Goal: Task Accomplishment & Management: Use online tool/utility

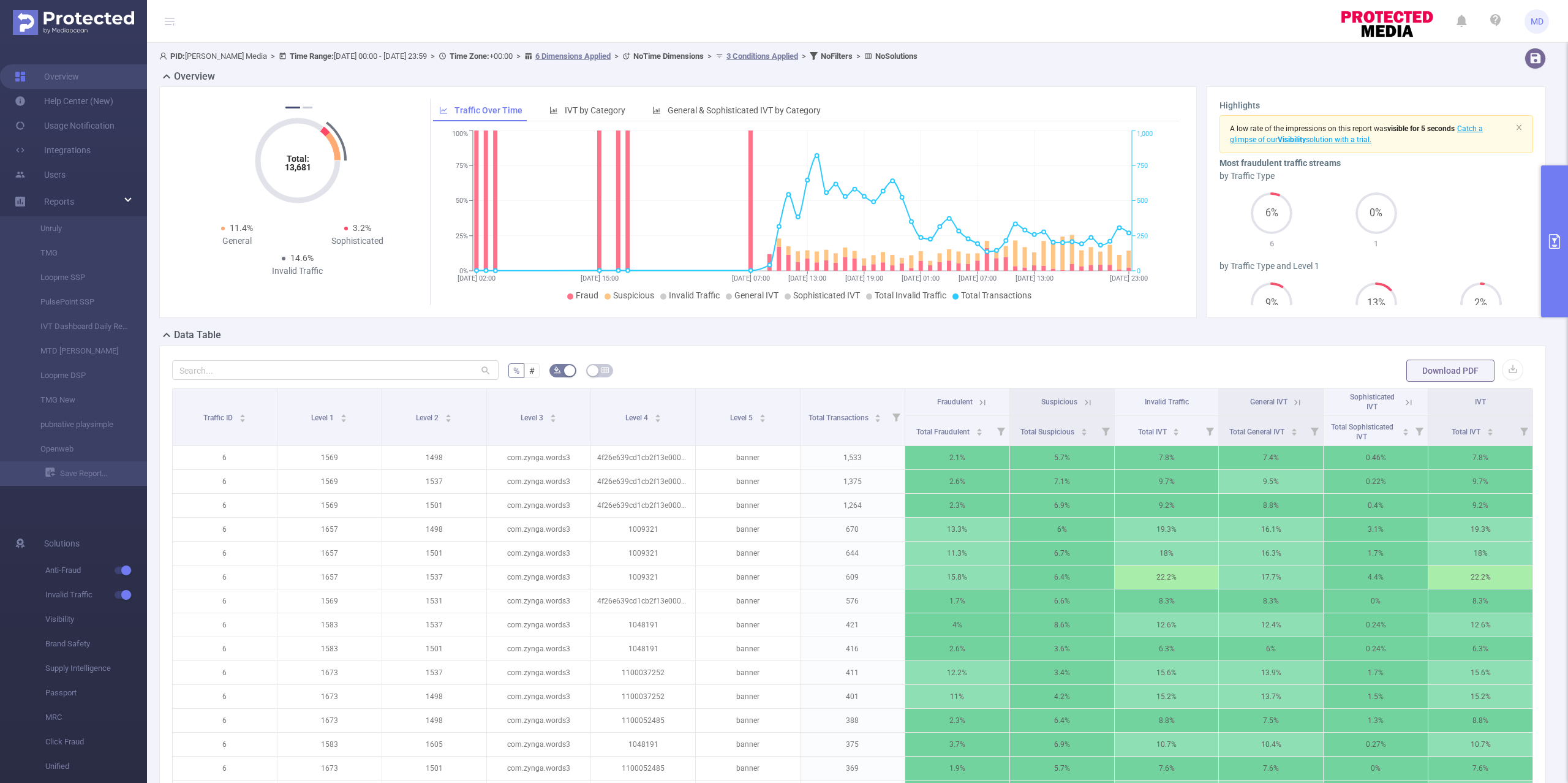
click at [1554, 265] on button "primary" at bounding box center [1554, 241] width 27 height 152
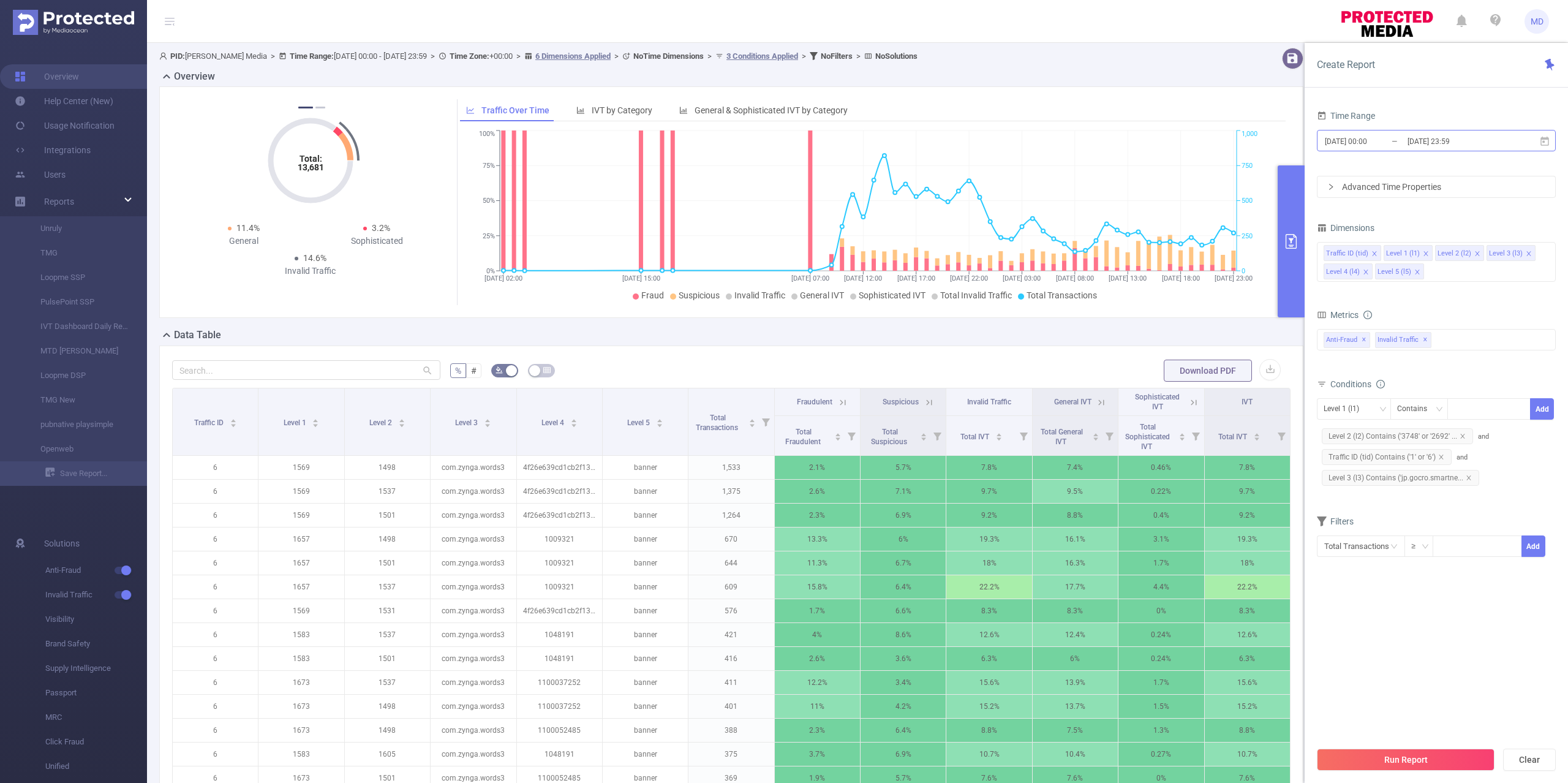
click at [1434, 141] on input "[DATE] 23:59" at bounding box center [1455, 141] width 99 height 17
click at [1451, 511] on form "Dimensions Traffic ID (tid) Level 1 (l1) Level 2 (l2) Level 3 (l3) Level 4 (l4)…" at bounding box center [1436, 395] width 239 height 354
click at [1470, 478] on icon "icon: close" at bounding box center [1468, 477] width 6 height 6
click at [1358, 407] on div "Level 1 (l1)" at bounding box center [1346, 409] width 44 height 20
click at [1351, 490] on li "Level 3 (l3)" at bounding box center [1354, 494] width 74 height 19
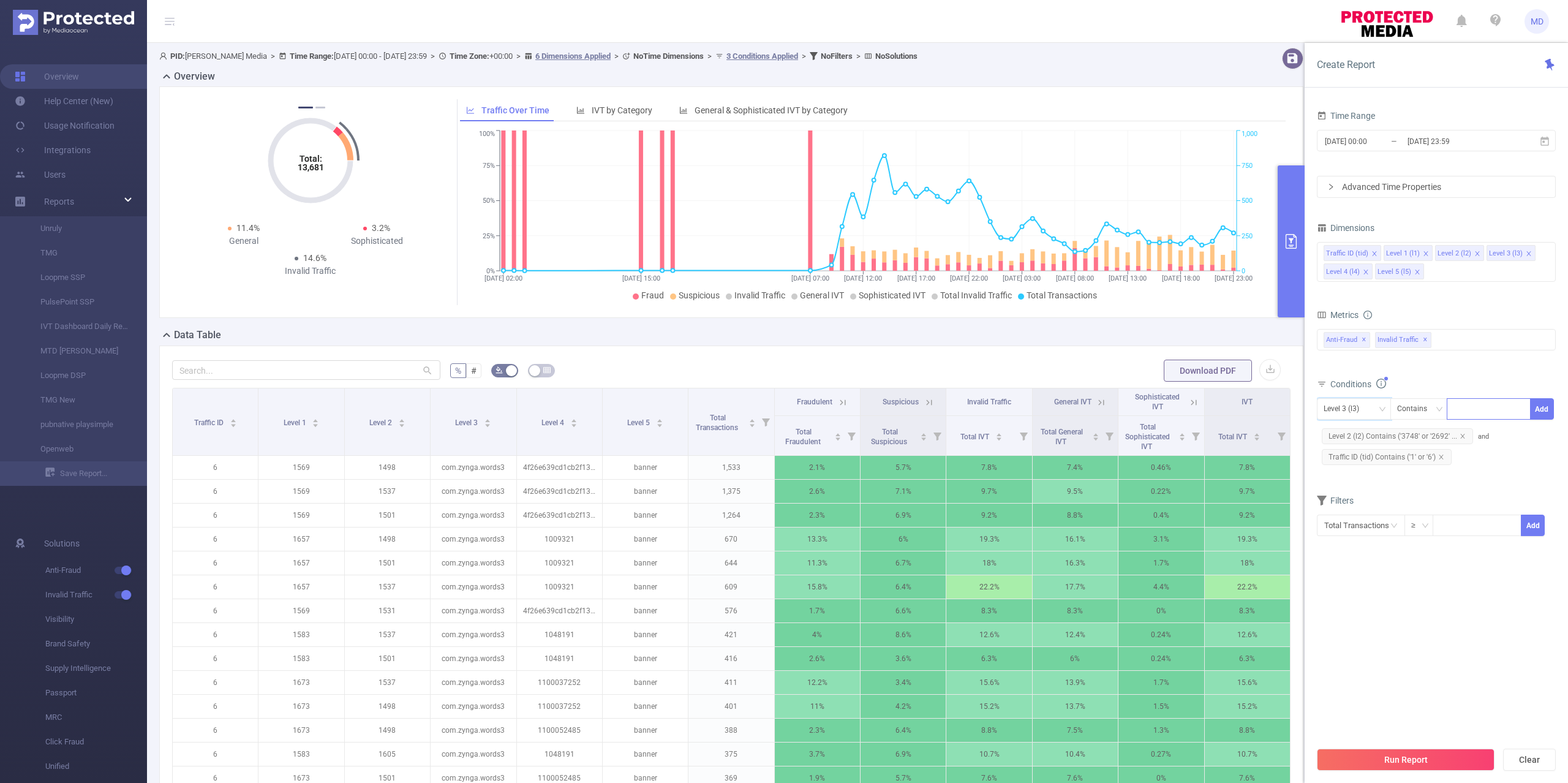
click at [1467, 415] on div at bounding box center [1489, 409] width 71 height 20
paste input "jp.gocro.smartnews.android"
type input "jp.gocro.smartnews.android"
paste input "jp.gocro.smartnews.android"
type input "jp.gocro.smartnews.android"
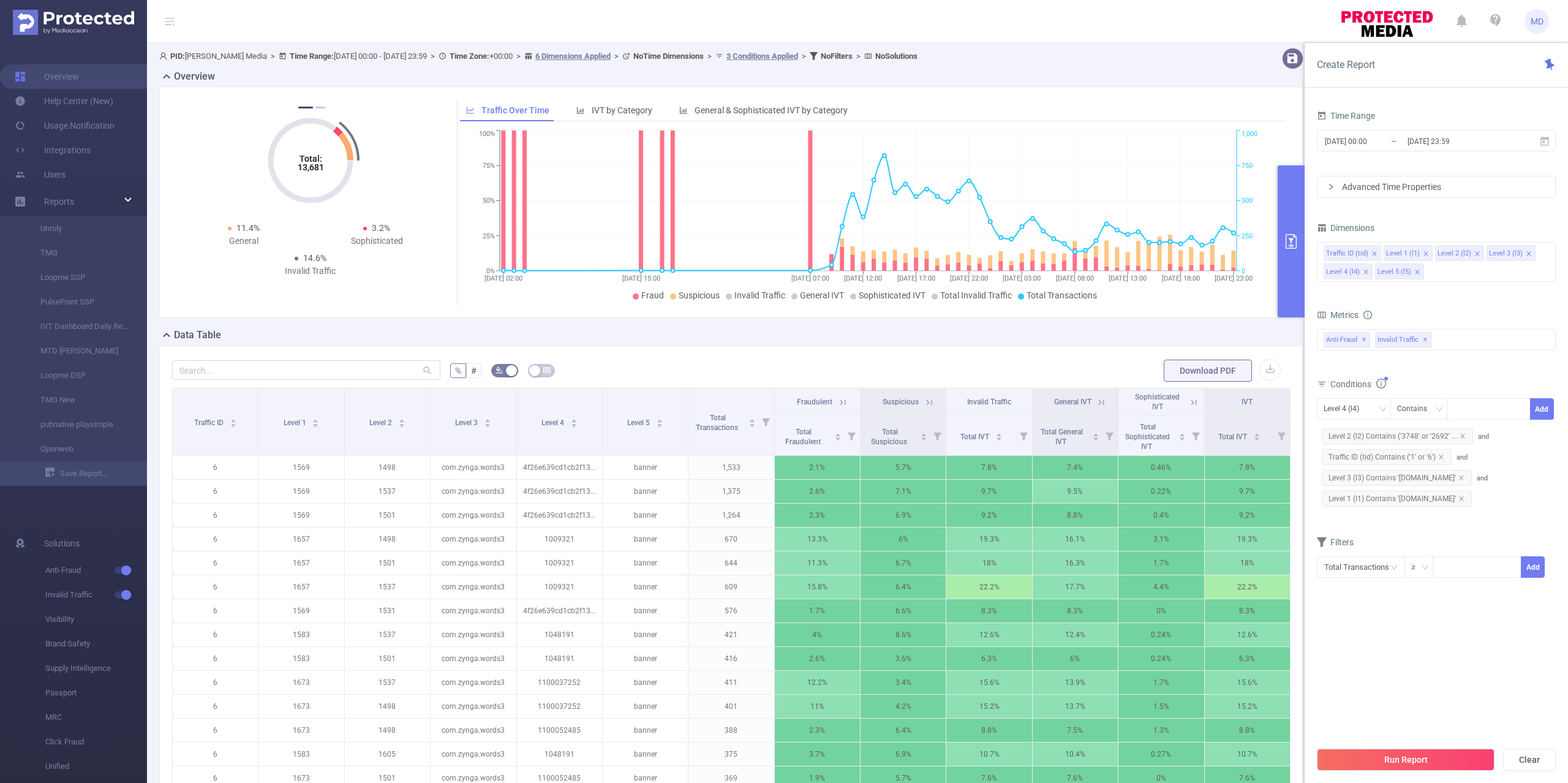
click at [1453, 647] on section "Time Range 2025-10-12 00:00 _ 2025-10-14 23:59 Advanced Time Properties Dimensi…" at bounding box center [1436, 423] width 239 height 633
click at [1464, 501] on icon "icon: close" at bounding box center [1461, 498] width 6 height 6
click at [1440, 748] on div "Run Report Clear" at bounding box center [1436, 760] width 264 height 47
click at [1439, 757] on button "Run Report" at bounding box center [1406, 759] width 178 height 22
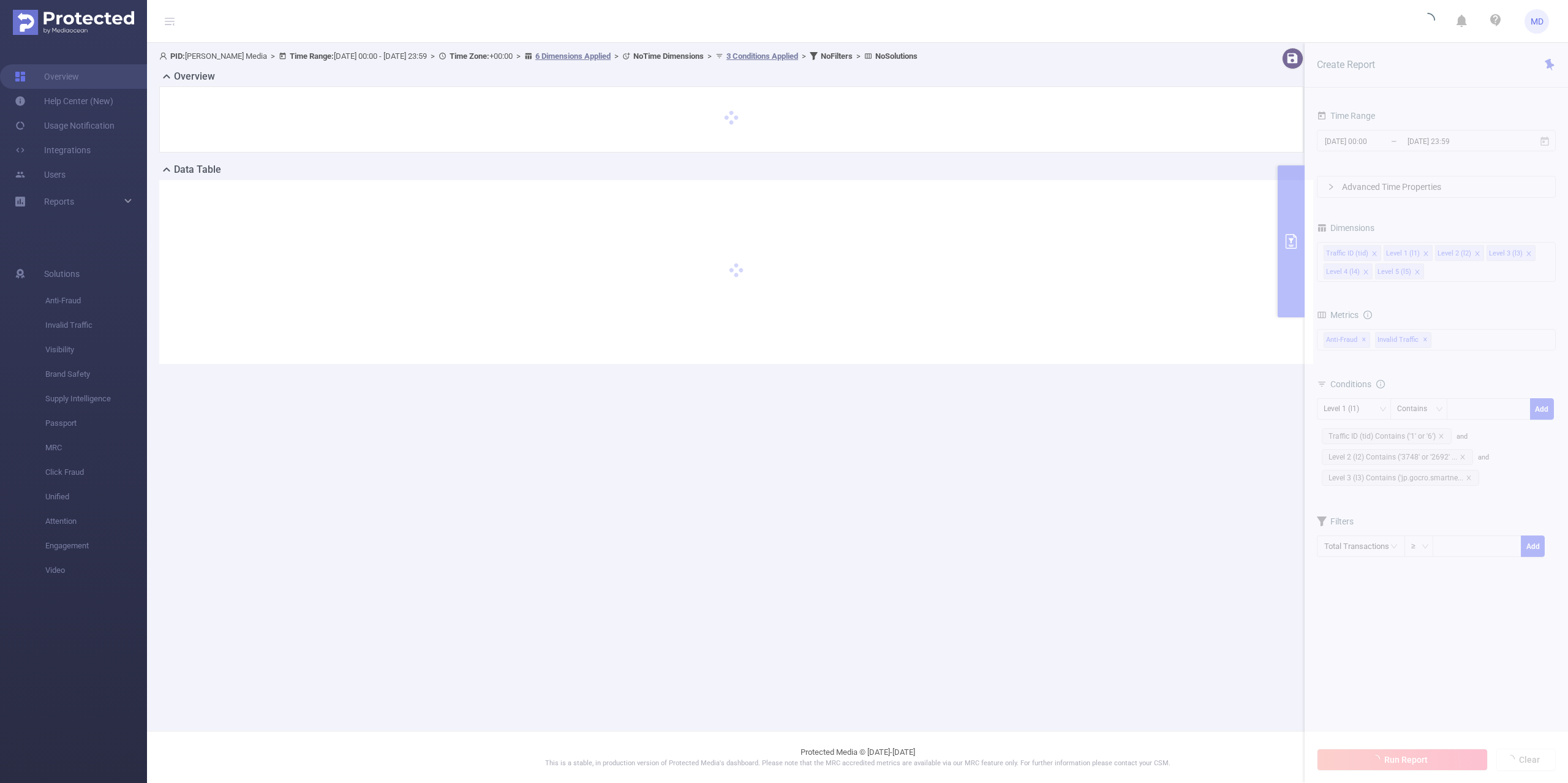
click at [388, 467] on main "PID: [PERSON_NAME] Media > Time Range: [DATE] 00:00 - [DATE] 23:59 > Time Zone:…" at bounding box center [858, 365] width 1421 height 730
click at [1428, 143] on section "PID: Luna Media > Time Range: 2025-10-12 00:00 - 2025-10-14 23:59 > Time Zone: …" at bounding box center [858, 215] width 1421 height 346
click at [931, 397] on main "PID: [PERSON_NAME] Media > Time Range: [DATE] 00:00 - [DATE] 23:59 > Time Zone:…" at bounding box center [858, 365] width 1421 height 730
click at [725, 463] on main "PID: [PERSON_NAME] Media > Time Range: [DATE] 00:00 - [DATE] 23:59 > Time Zone:…" at bounding box center [858, 365] width 1421 height 730
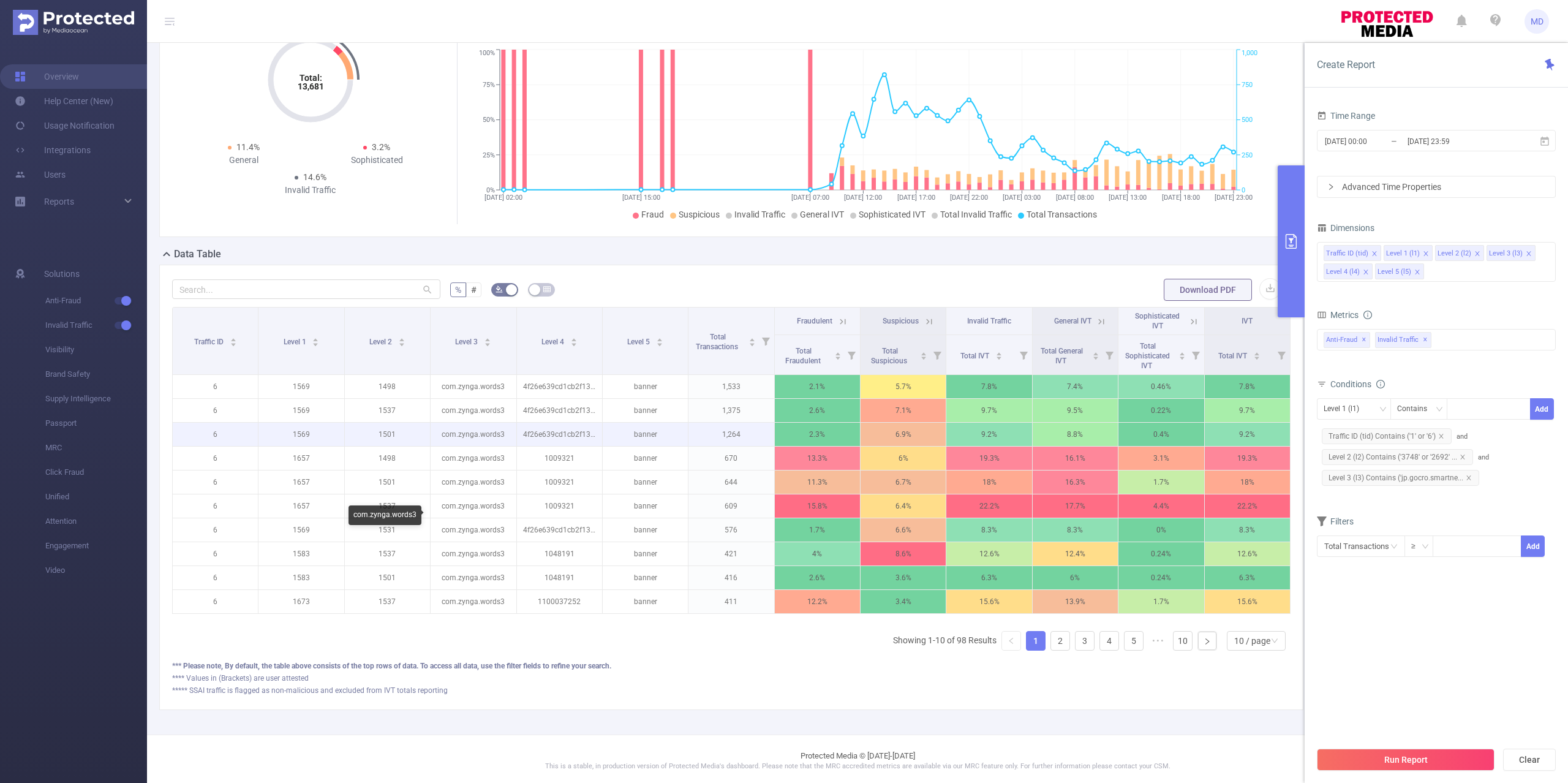
scroll to position [81, 0]
click at [1236, 649] on div "10 / page" at bounding box center [1252, 640] width 36 height 19
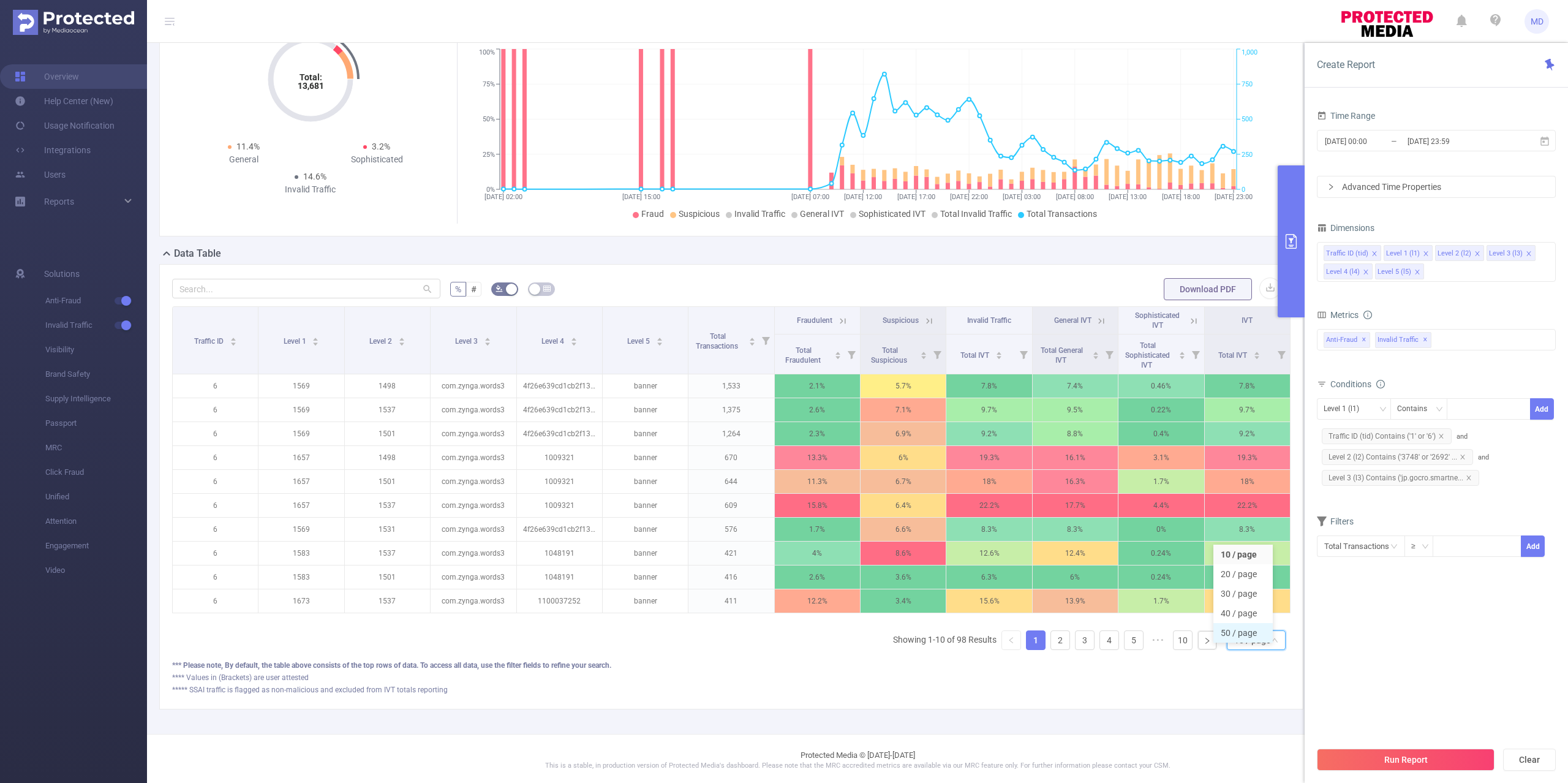
click at [1243, 636] on li "50 / page" at bounding box center [1242, 632] width 59 height 19
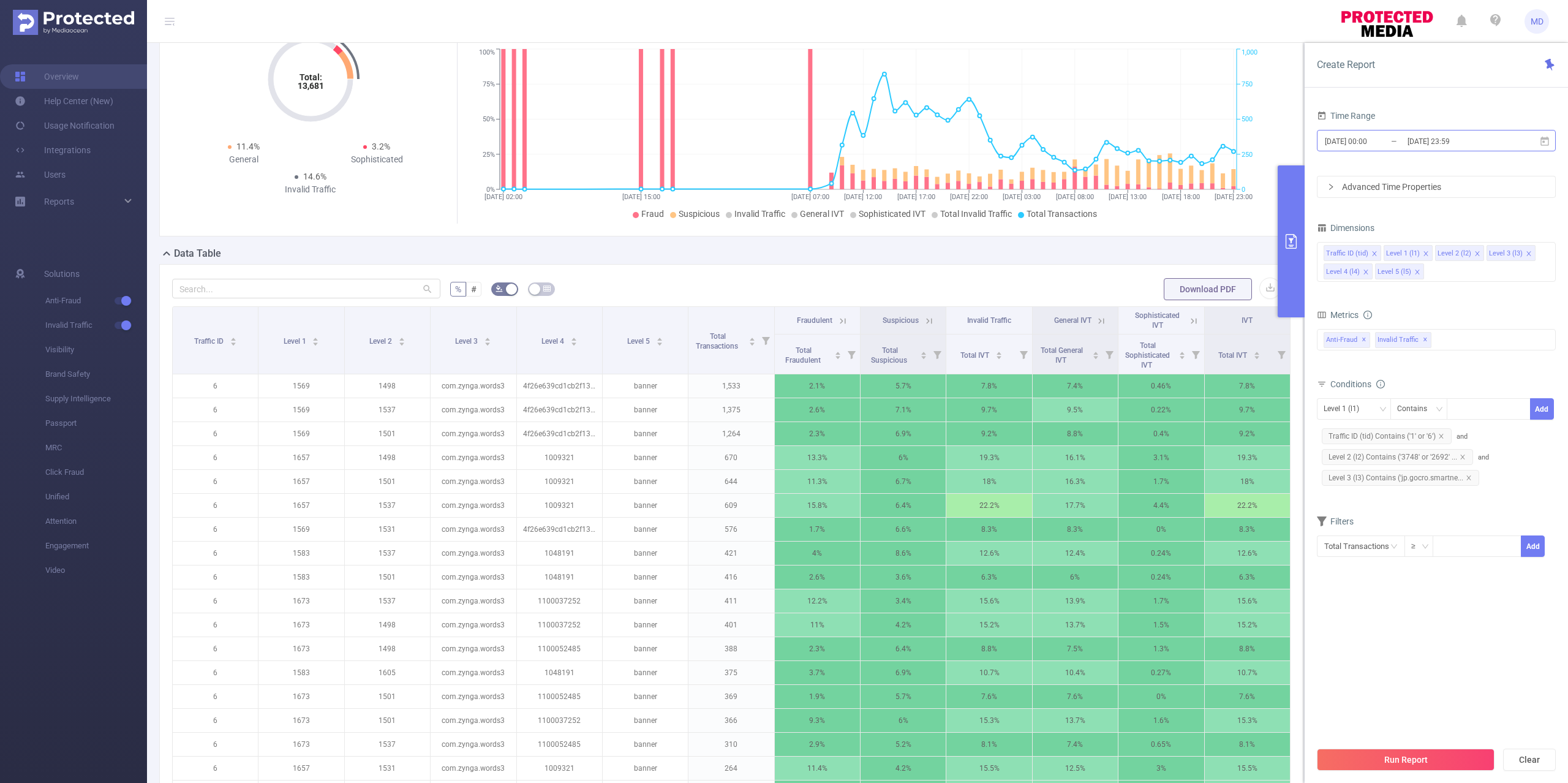
click at [1399, 140] on input "[DATE] 00:00" at bounding box center [1373, 141] width 99 height 17
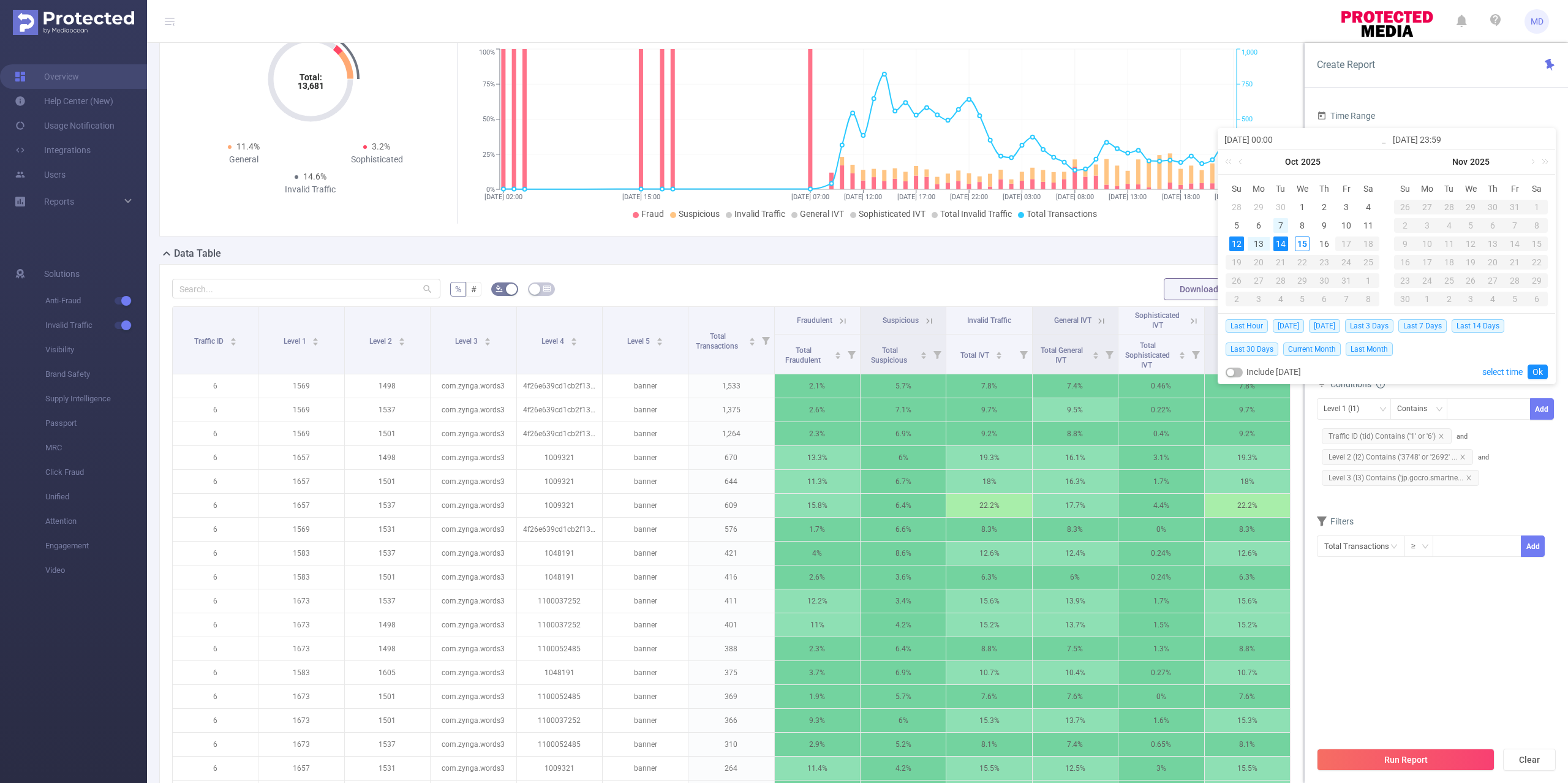
click at [1280, 223] on div "7" at bounding box center [1280, 225] width 15 height 15
click at [1326, 224] on div "9" at bounding box center [1324, 225] width 15 height 15
type input "2025-10-07 00:00"
type input "2025-10-09 23:59"
type input "2025-10-07 00:00"
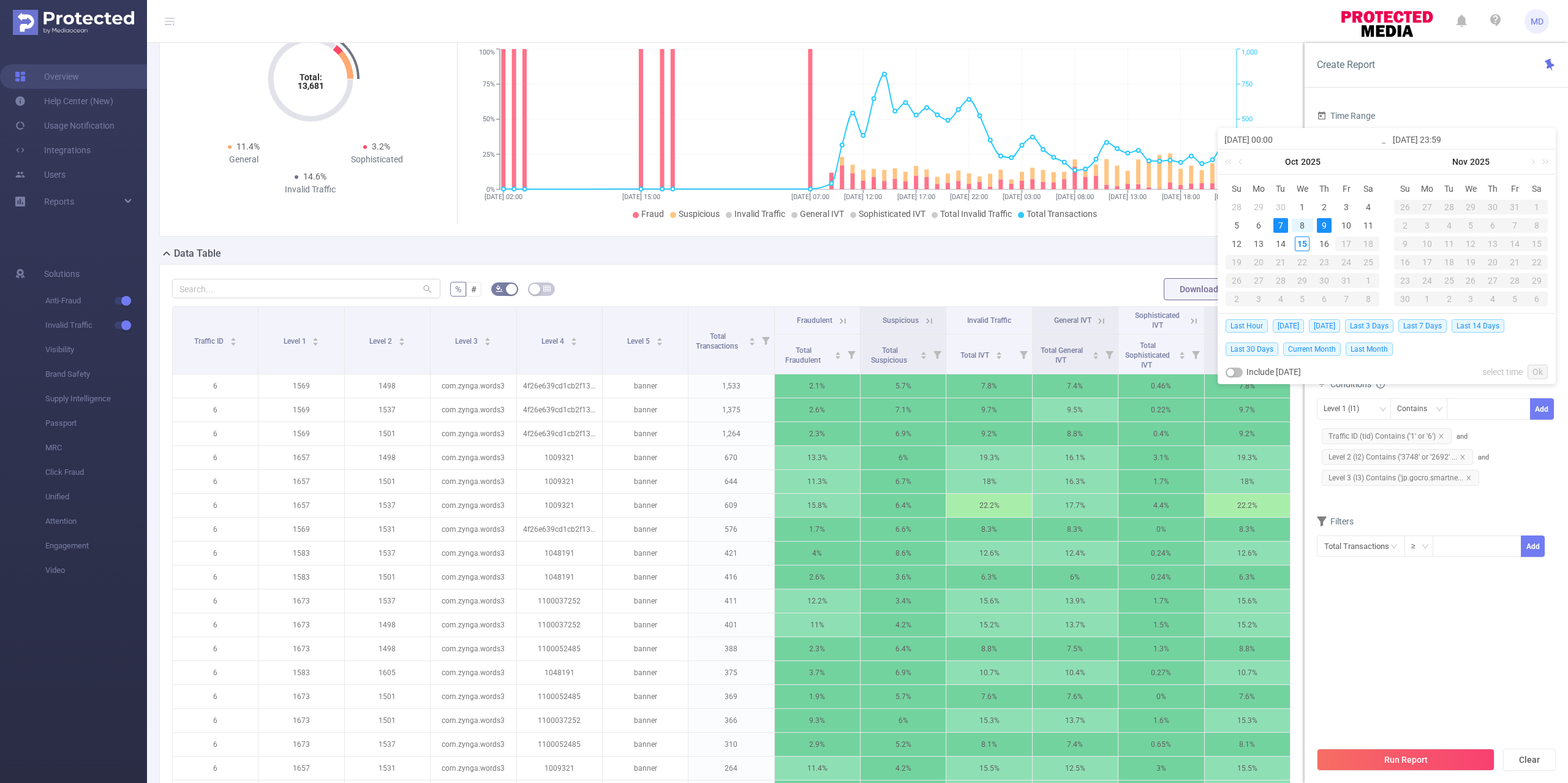
type input "2025-10-09 23:59"
click at [1541, 370] on link "Ok" at bounding box center [1537, 372] width 20 height 15
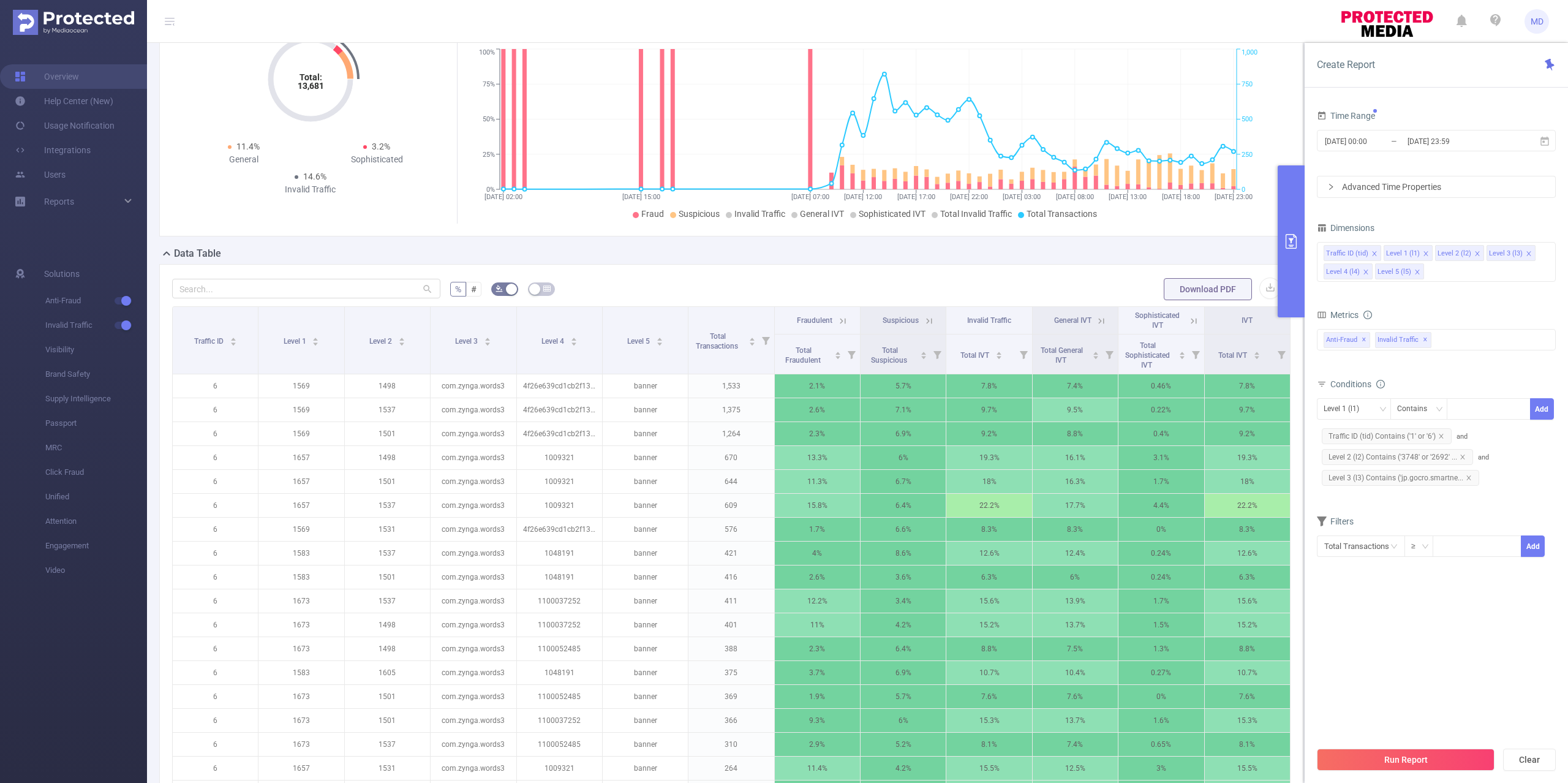
click at [1424, 760] on button "Run Report" at bounding box center [1406, 759] width 178 height 22
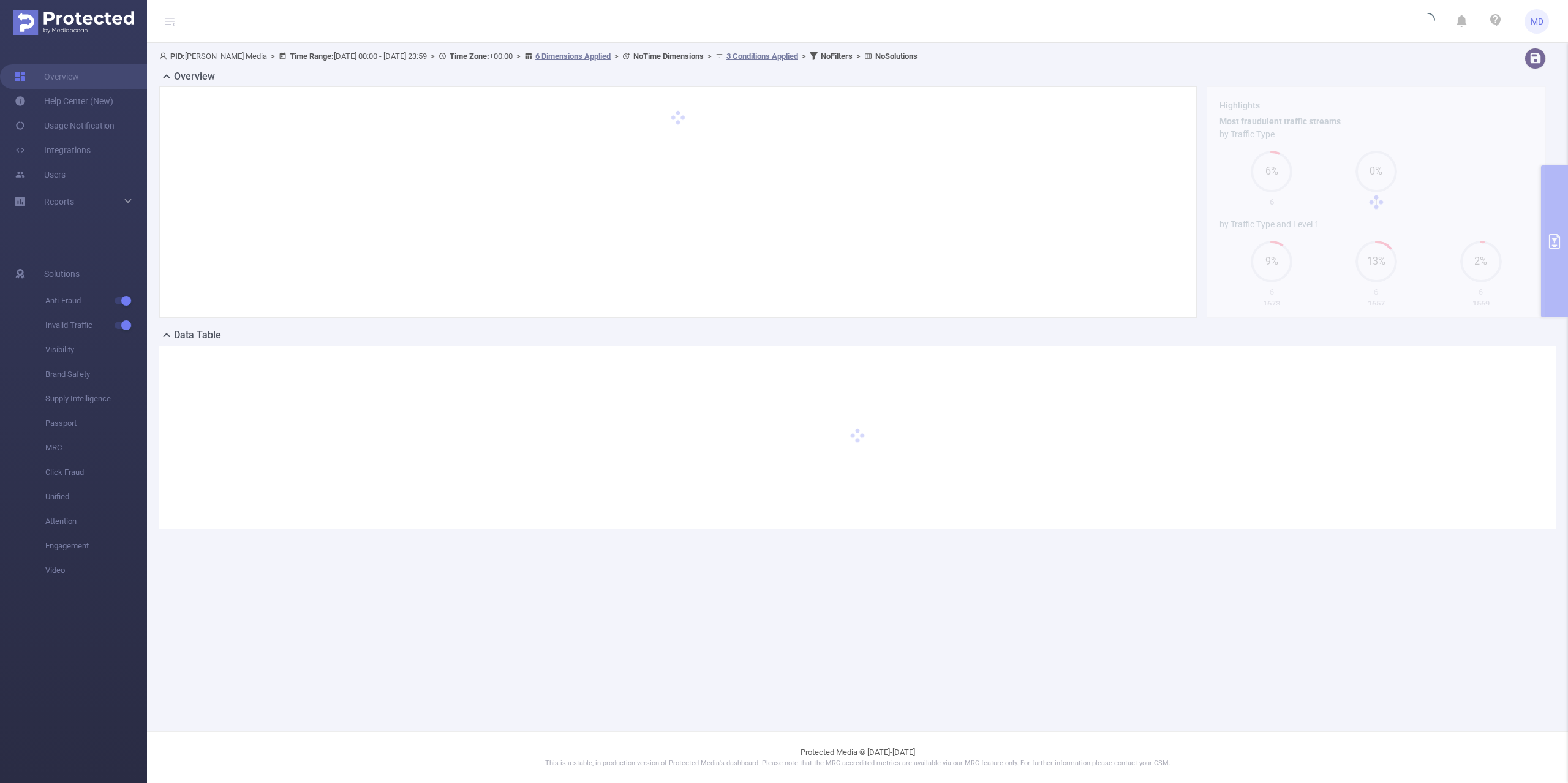
scroll to position [0, 0]
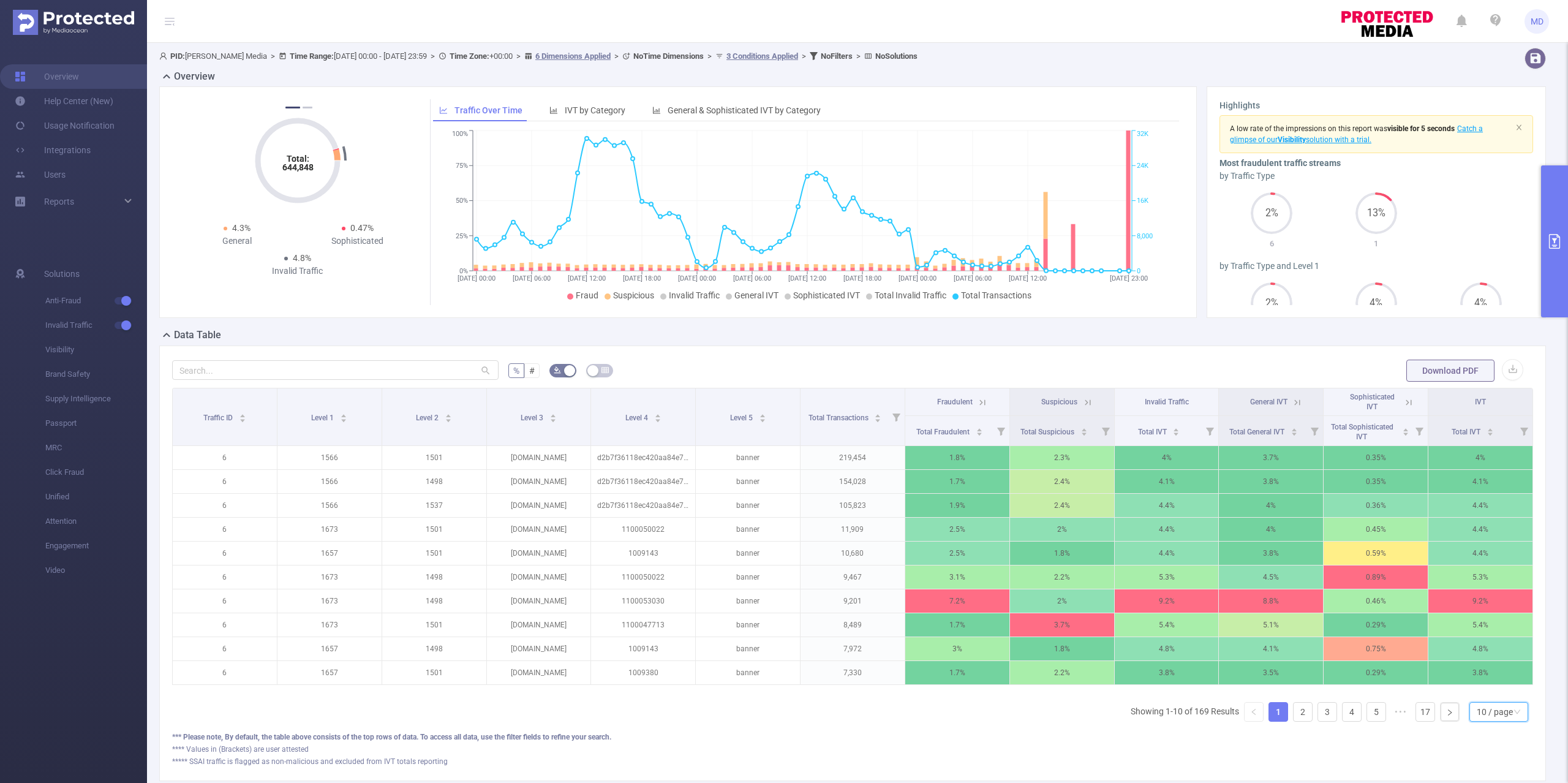
click at [1482, 721] on div "10 / page" at bounding box center [1495, 712] width 36 height 19
click at [1485, 708] on li "50 / page" at bounding box center [1485, 704] width 59 height 19
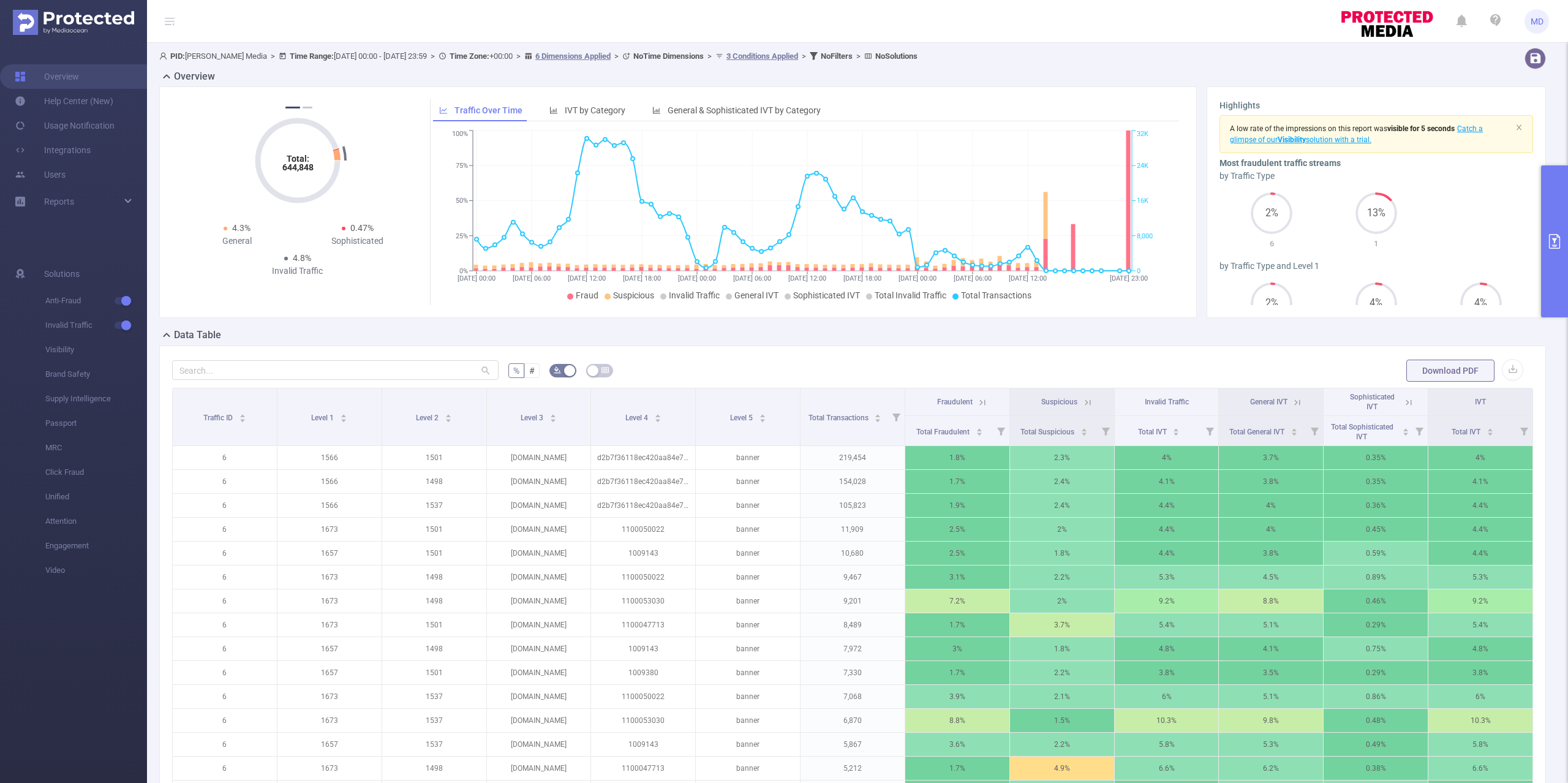
click at [1551, 234] on icon "primary" at bounding box center [1554, 241] width 11 height 15
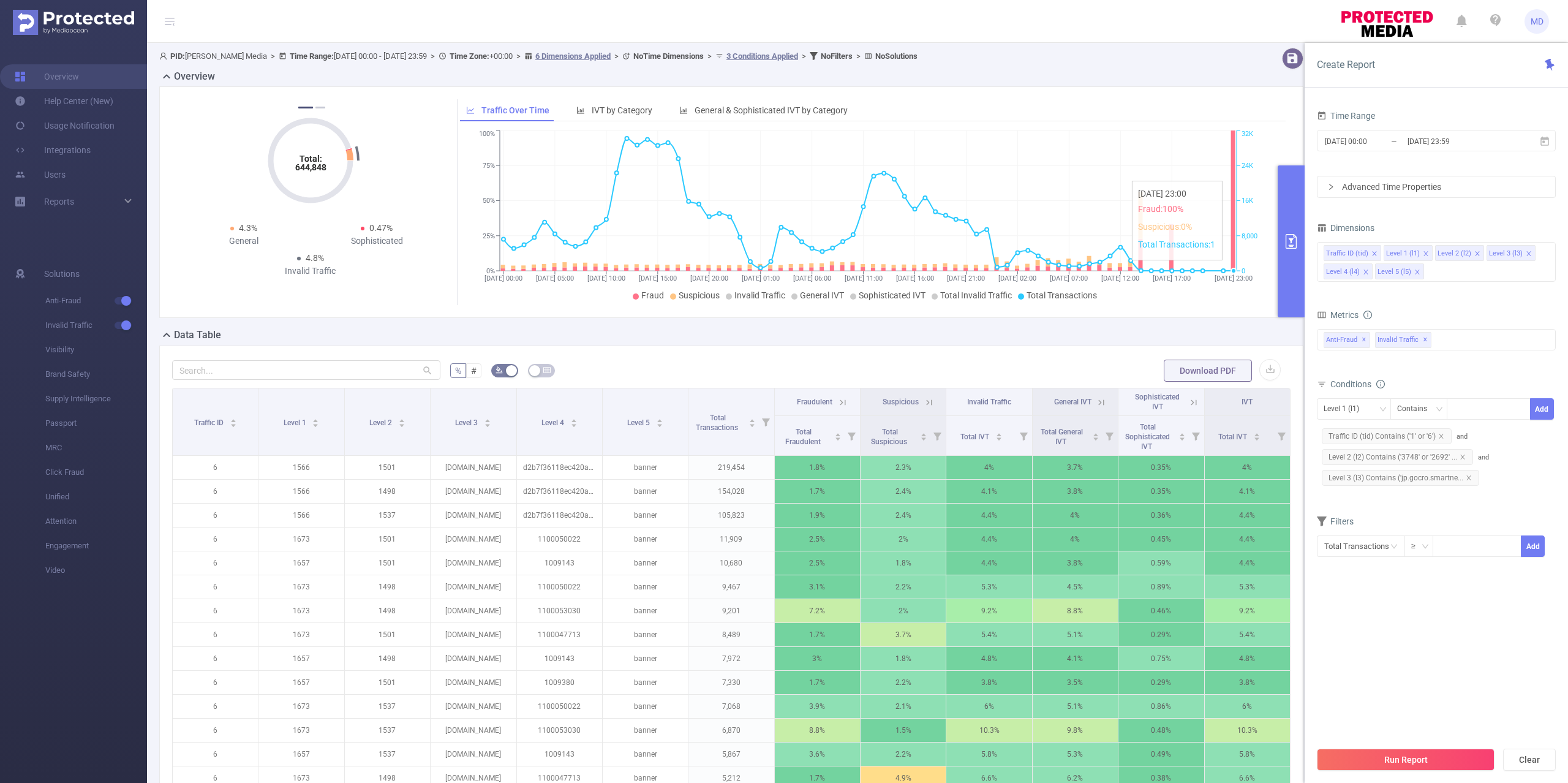
click at [1231, 175] on icon at bounding box center [1232, 200] width 4 height 140
click at [1429, 140] on input "2025-10-09 23:59" at bounding box center [1455, 141] width 99 height 17
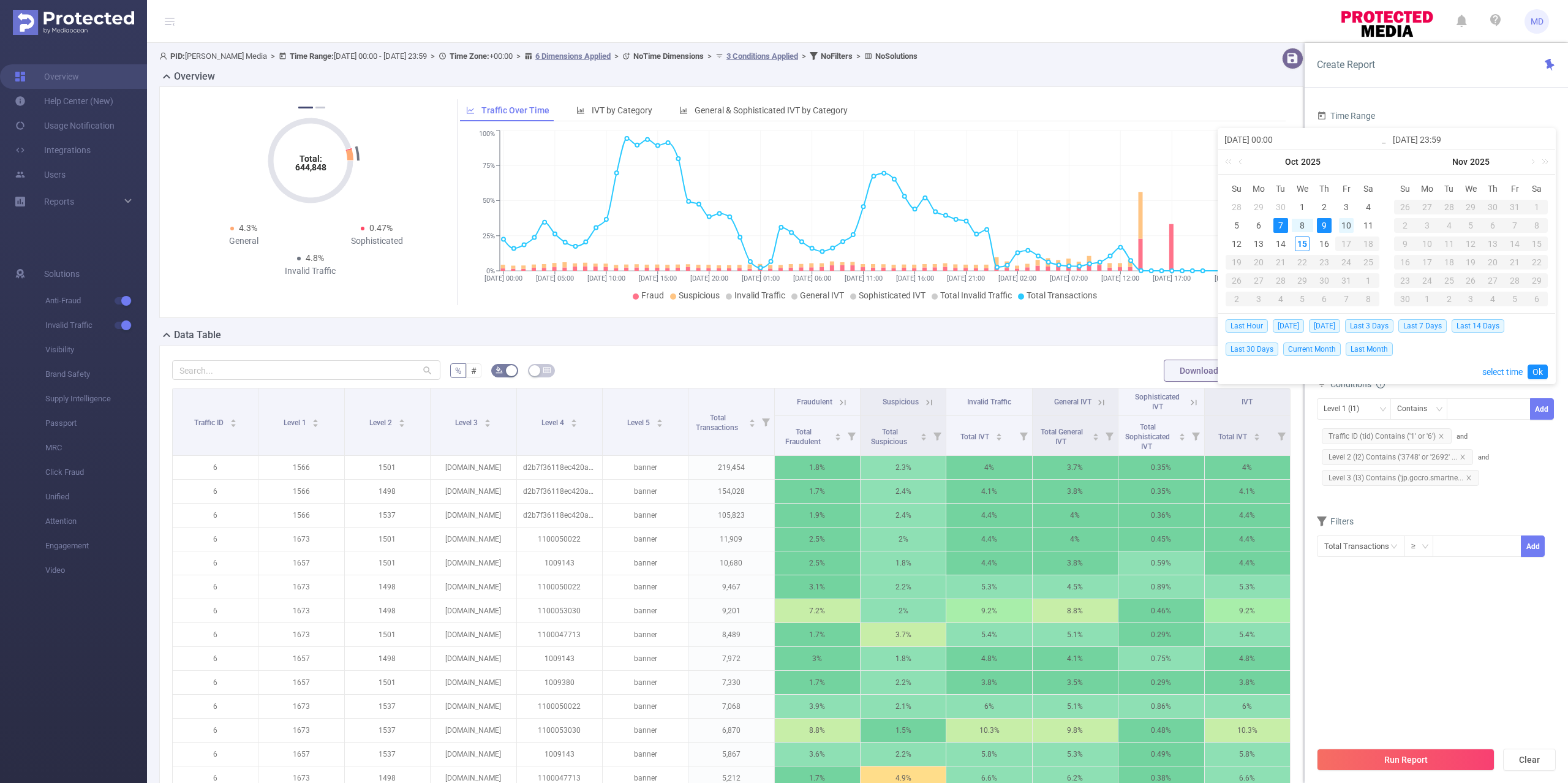
click at [1343, 223] on div "10" at bounding box center [1346, 225] width 15 height 15
click at [1328, 221] on div "9" at bounding box center [1324, 225] width 15 height 15
type input "2025-10-09 00:00"
type input "2025-10-10 23:59"
type input "2025-10-09 00:00"
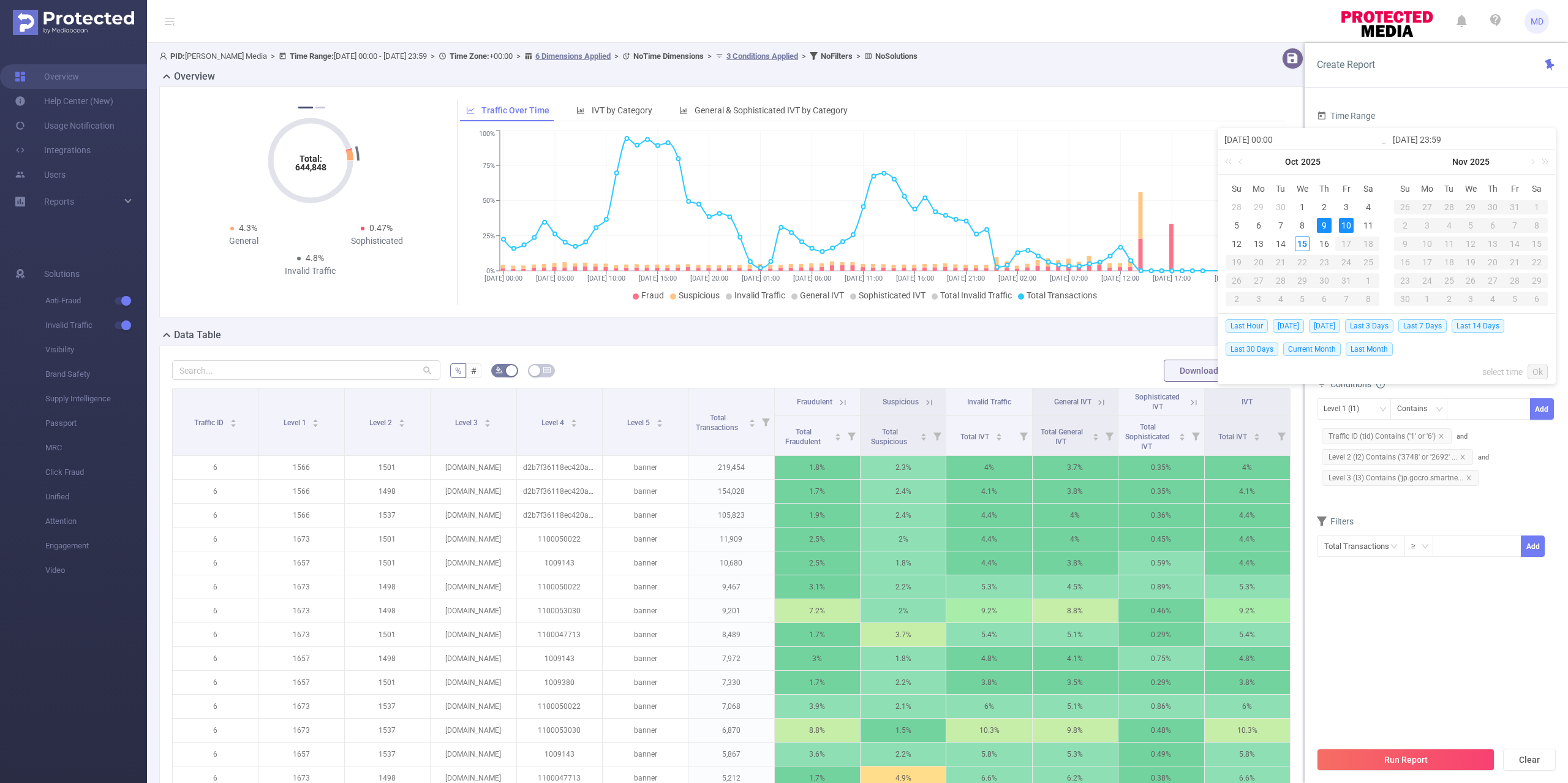
type input "2025-10-10 23:59"
click at [1328, 221] on div "9" at bounding box center [1324, 225] width 15 height 15
click at [1350, 218] on div "10" at bounding box center [1346, 225] width 15 height 15
click at [1541, 362] on div "Last Hour Today Yesterday Last 3 Days Last 7 Days Last 14 Days Last 30 Days Cur…" at bounding box center [1387, 348] width 322 height 70
click at [1536, 369] on link "Ok" at bounding box center [1537, 372] width 20 height 15
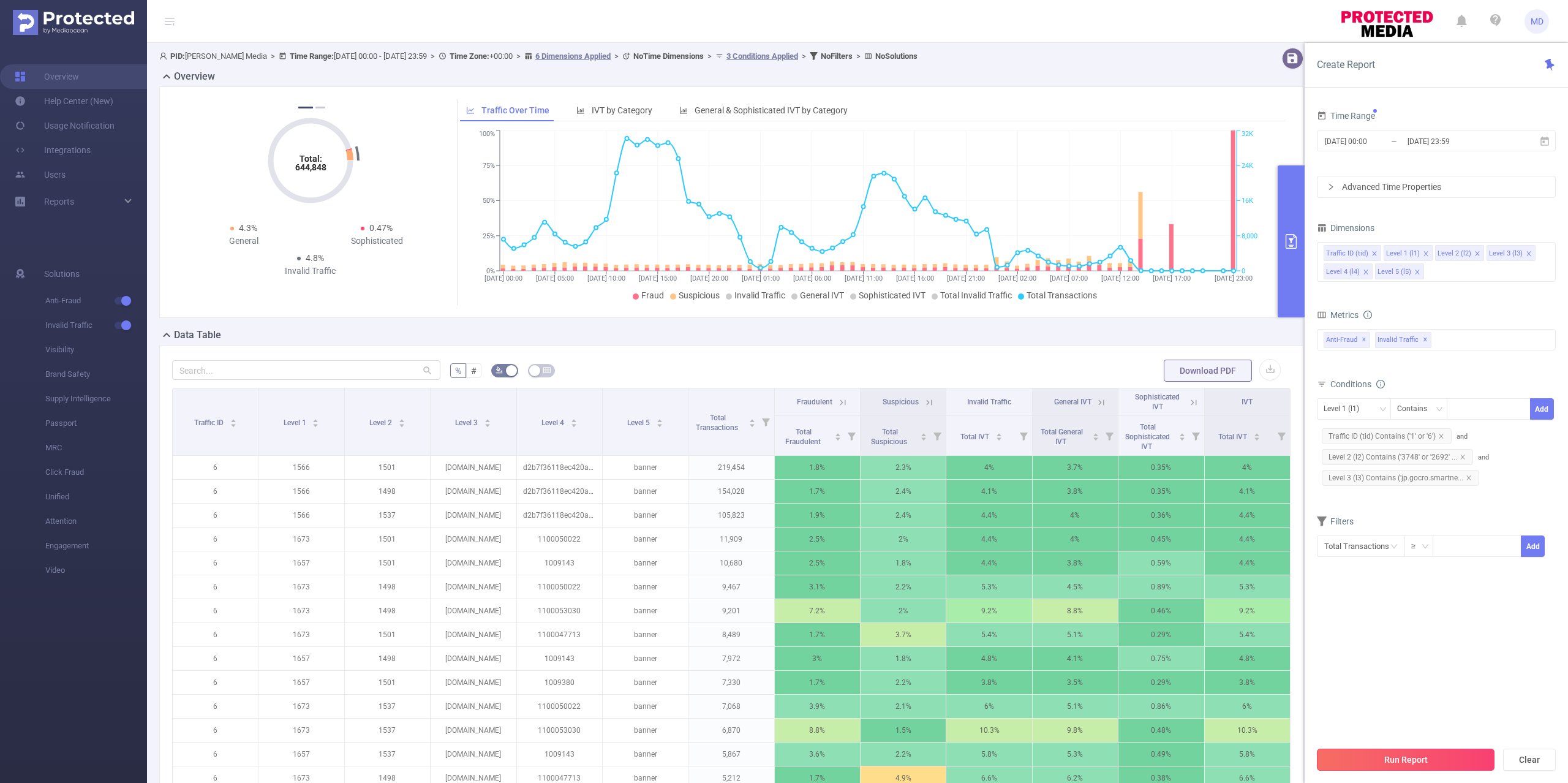
click at [1451, 763] on button "Run Report" at bounding box center [1406, 759] width 178 height 22
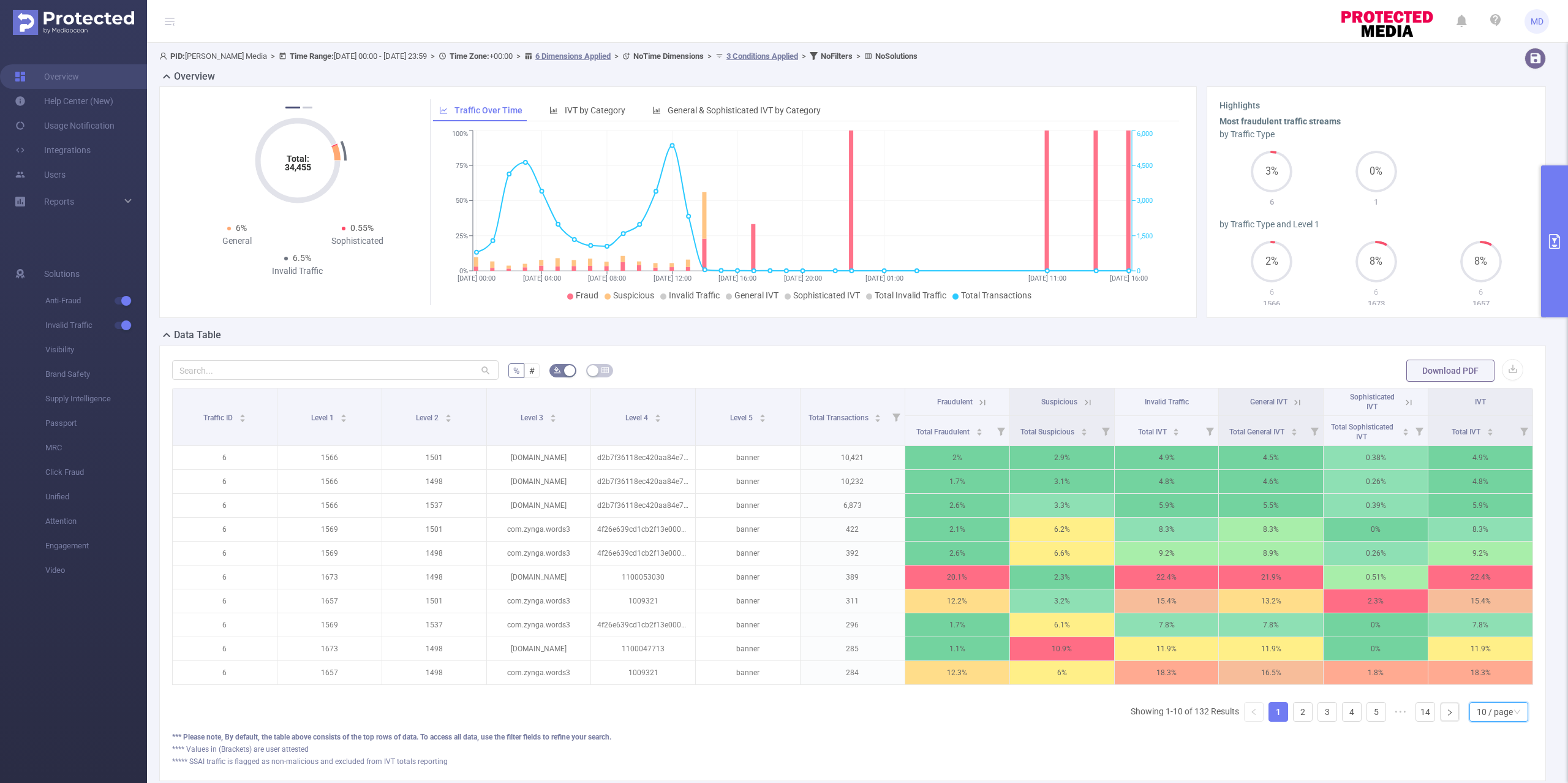
click at [1481, 721] on div "10 / page" at bounding box center [1495, 712] width 36 height 19
click at [1481, 702] on li "50 / page" at bounding box center [1485, 704] width 59 height 19
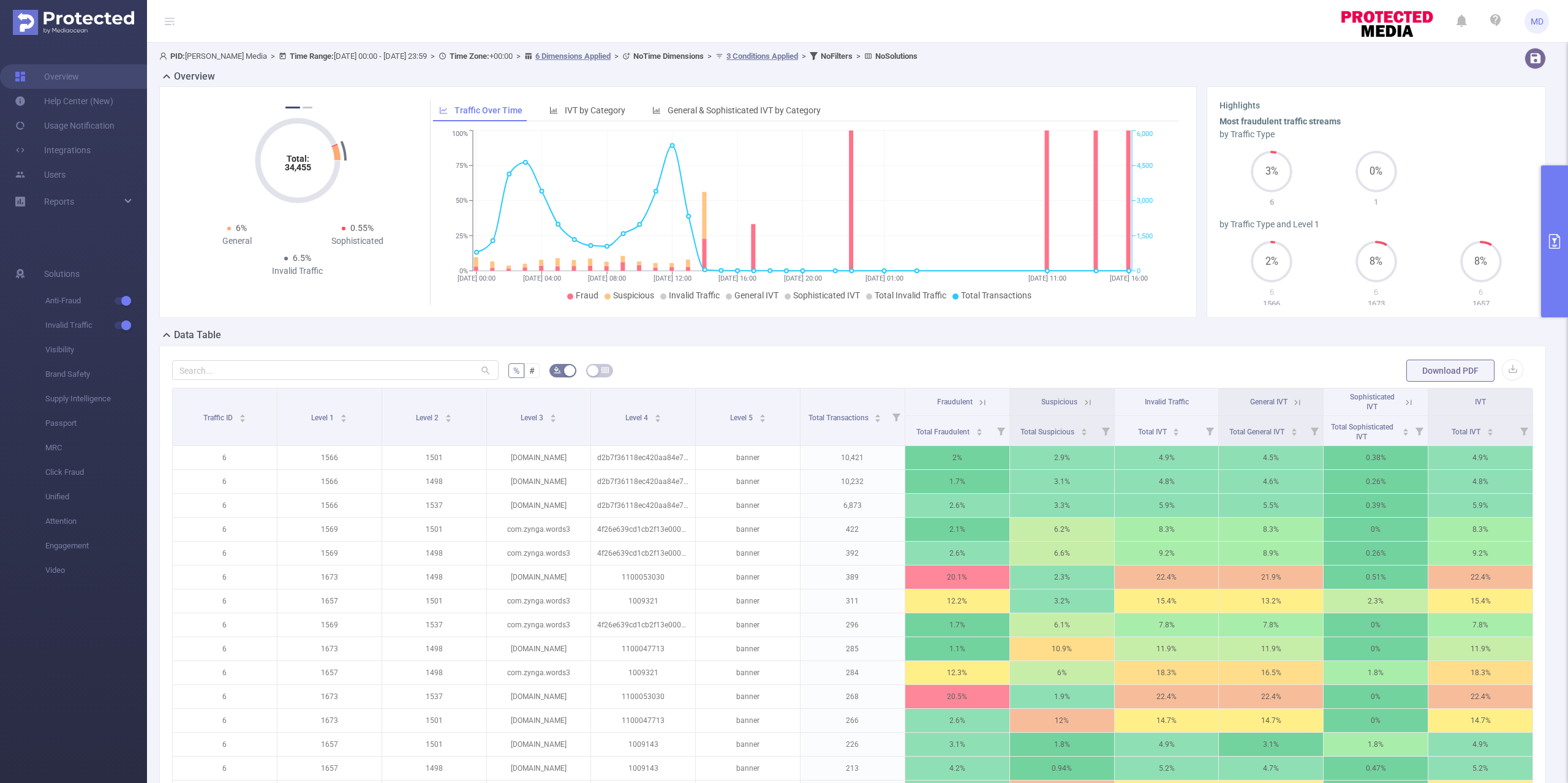
click at [1551, 234] on icon "primary" at bounding box center [1554, 241] width 15 height 15
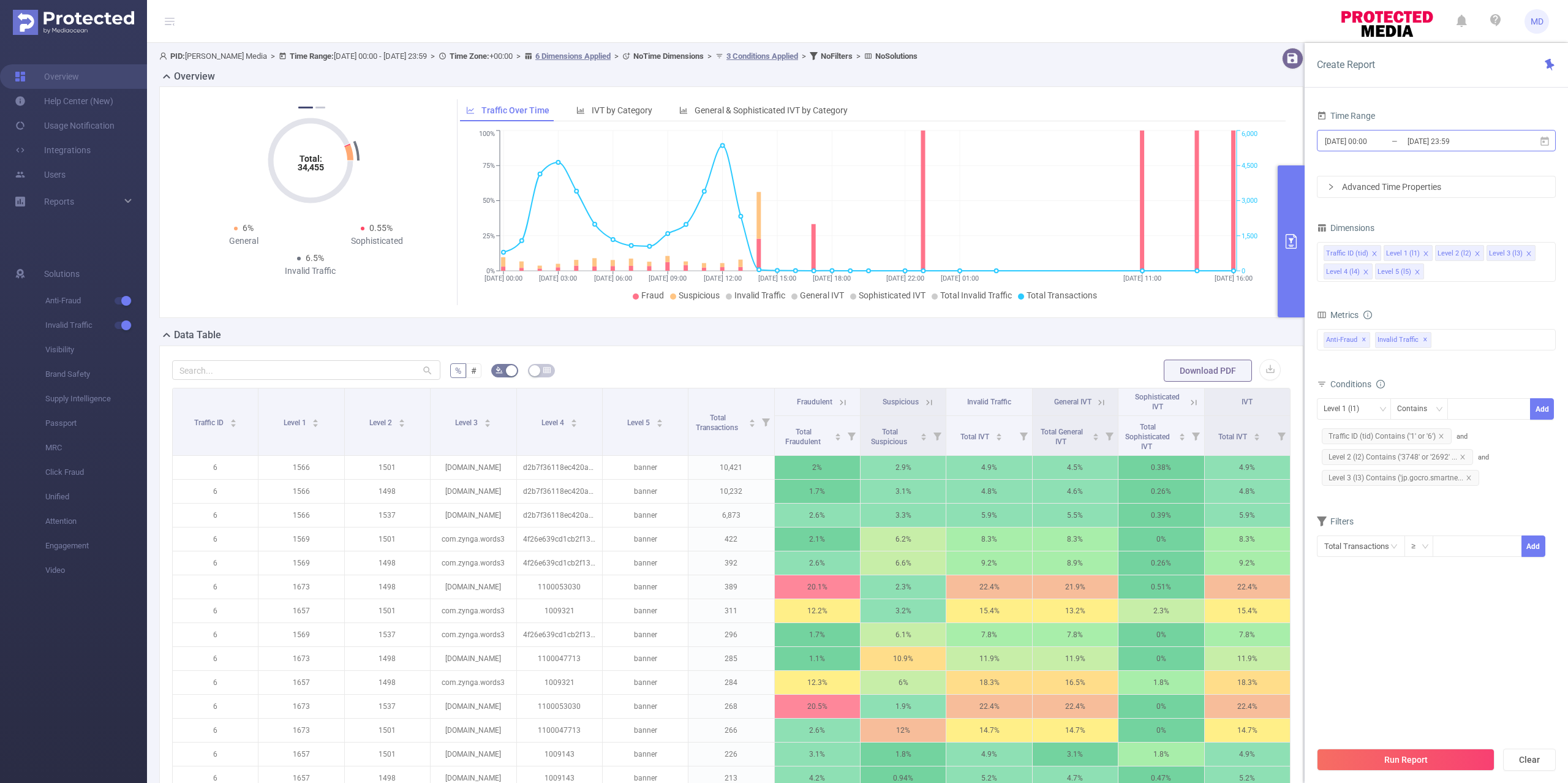
click at [1396, 142] on input "2025-10-09 00:00" at bounding box center [1373, 141] width 99 height 17
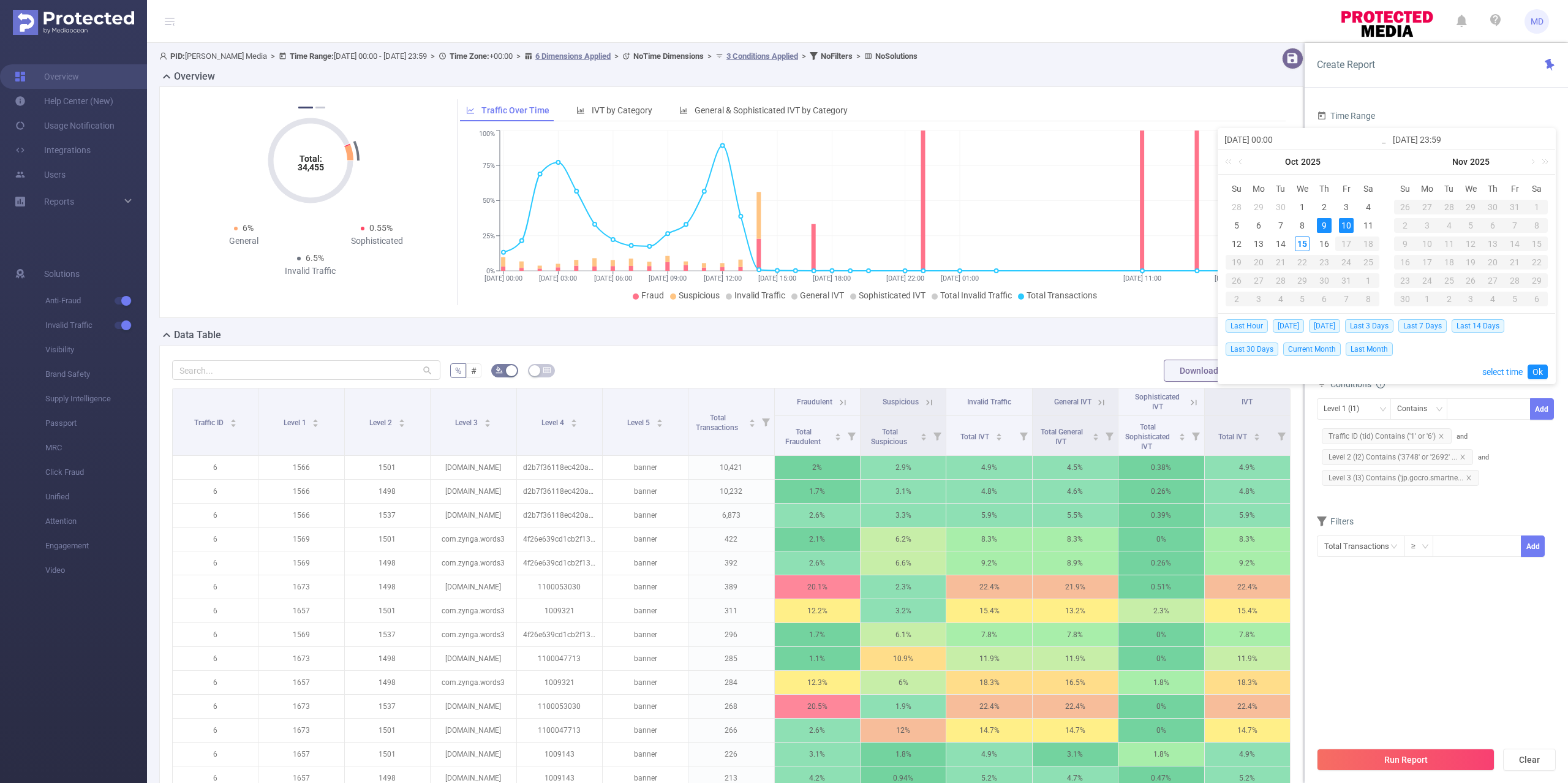
click at [1272, 224] on td "7" at bounding box center [1280, 226] width 22 height 19
click at [1280, 226] on div "7" at bounding box center [1280, 225] width 15 height 15
type input "2025-10-07 00:00"
type input "2025-10-07 23:59"
type input "2025-10-07 00:00"
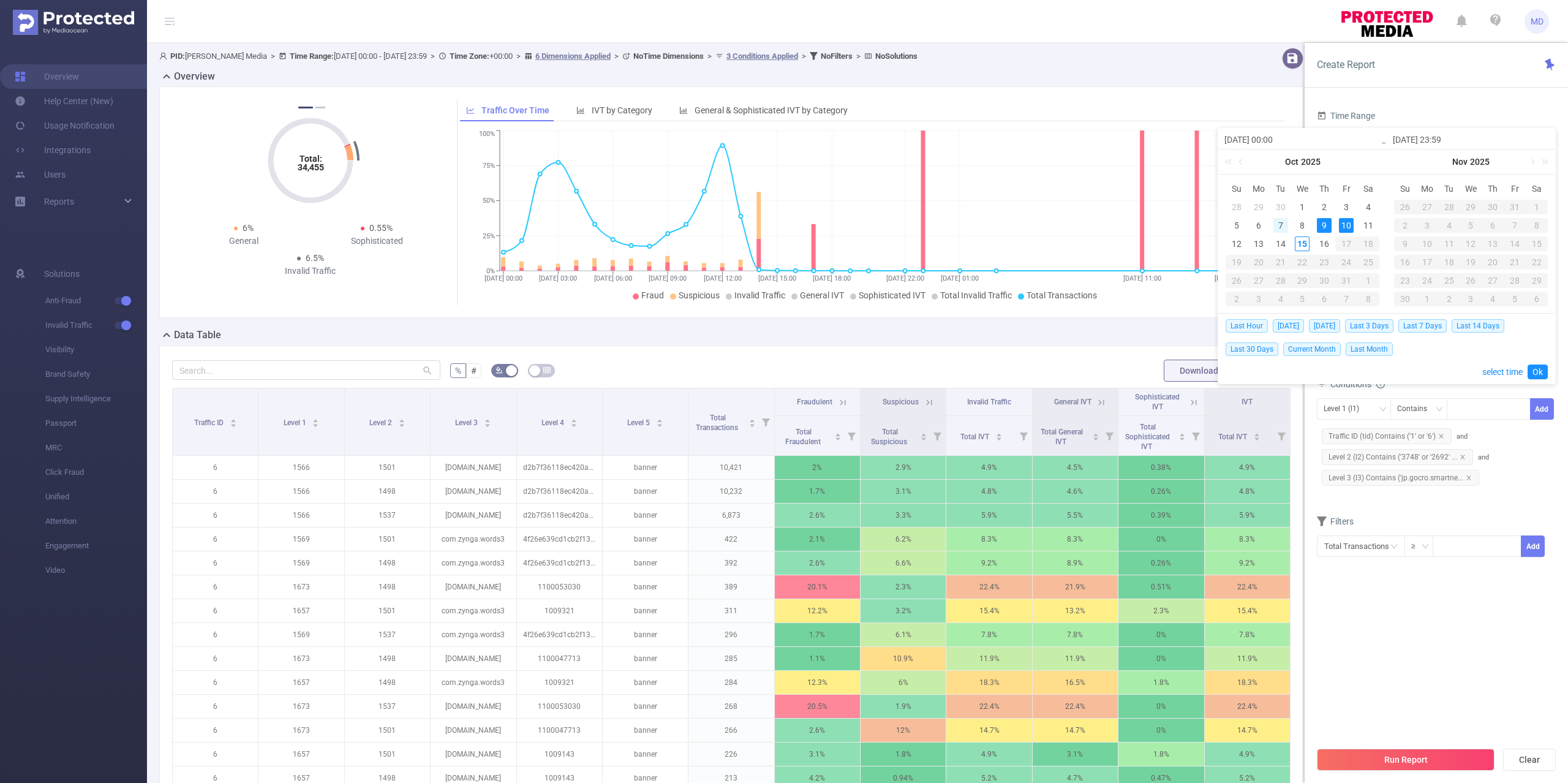
type input "2025-10-07 23:59"
click at [1351, 224] on div "10" at bounding box center [1346, 225] width 15 height 15
click at [1277, 228] on div "7" at bounding box center [1280, 225] width 15 height 15
type input "2025-10-10 23:59"
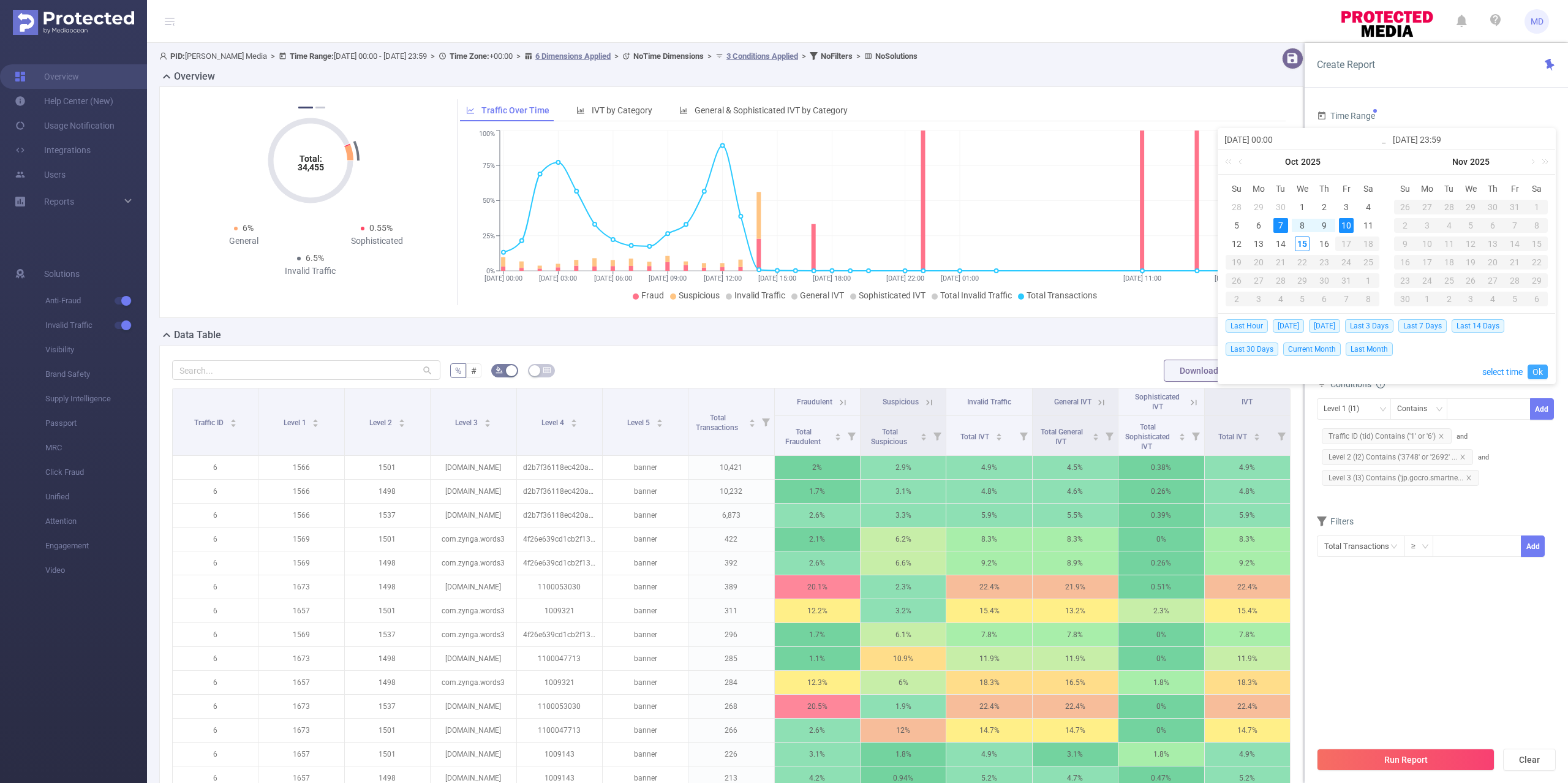
click at [1539, 378] on link "Ok" at bounding box center [1537, 372] width 20 height 15
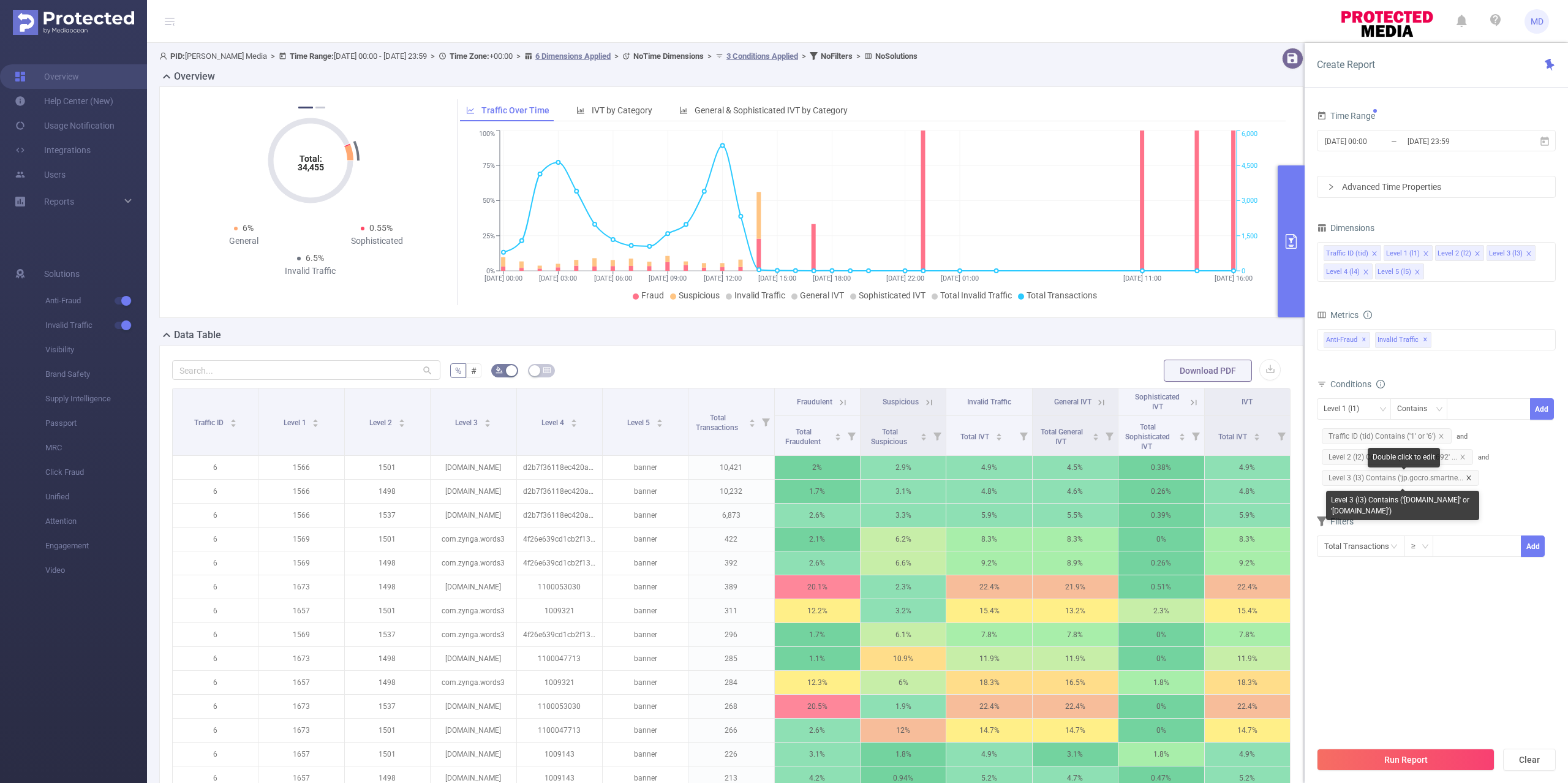
click at [1470, 481] on icon "icon: close" at bounding box center [1468, 477] width 6 height 6
click at [1354, 407] on div "Level 1 (l1)" at bounding box center [1346, 409] width 44 height 20
click at [1346, 493] on li "Level 3 (l3)" at bounding box center [1354, 494] width 74 height 19
click at [1480, 405] on div at bounding box center [1489, 409] width 71 height 20
paste input "jp.gocro.smartnews.android"
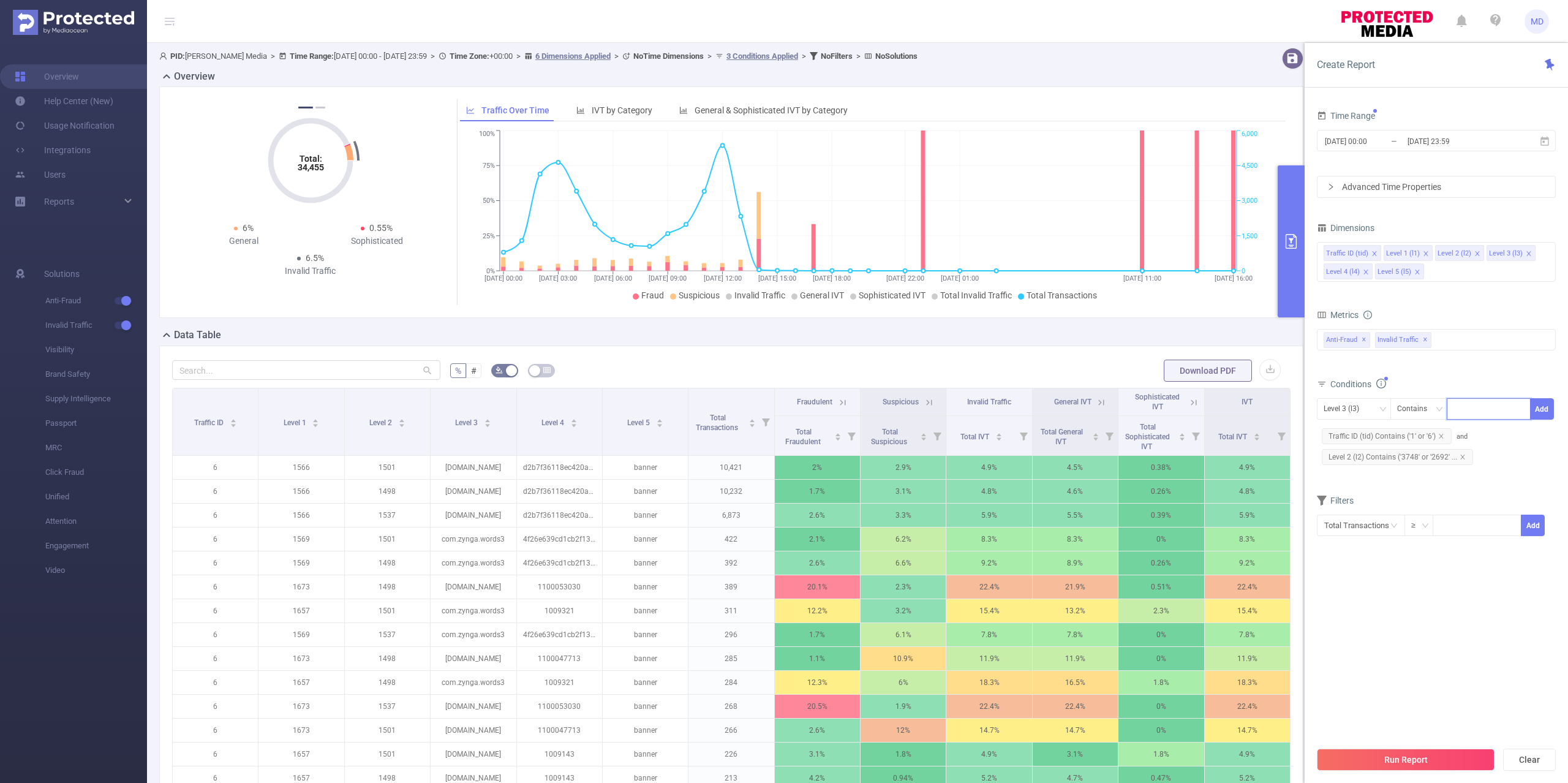
type input "jp.gocro.smartnews.android"
click at [1437, 755] on button "Run Report" at bounding box center [1406, 759] width 178 height 22
